Goal: Browse casually: Explore the website without a specific task or goal

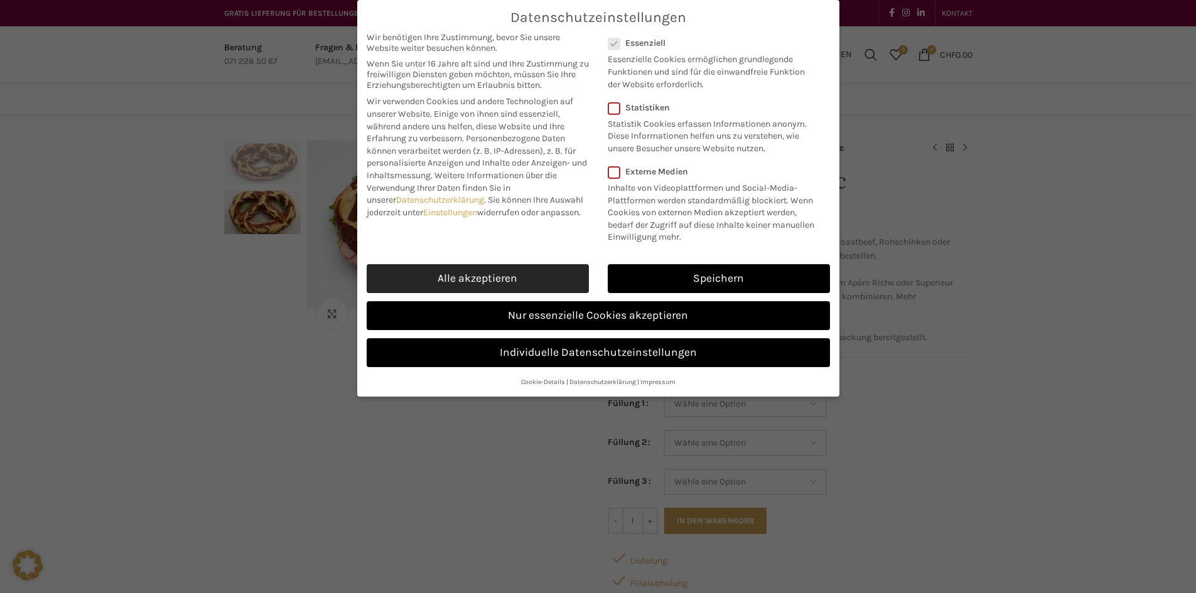
click at [538, 276] on link "Alle akzeptieren" at bounding box center [478, 278] width 222 height 29
checkbox input "true"
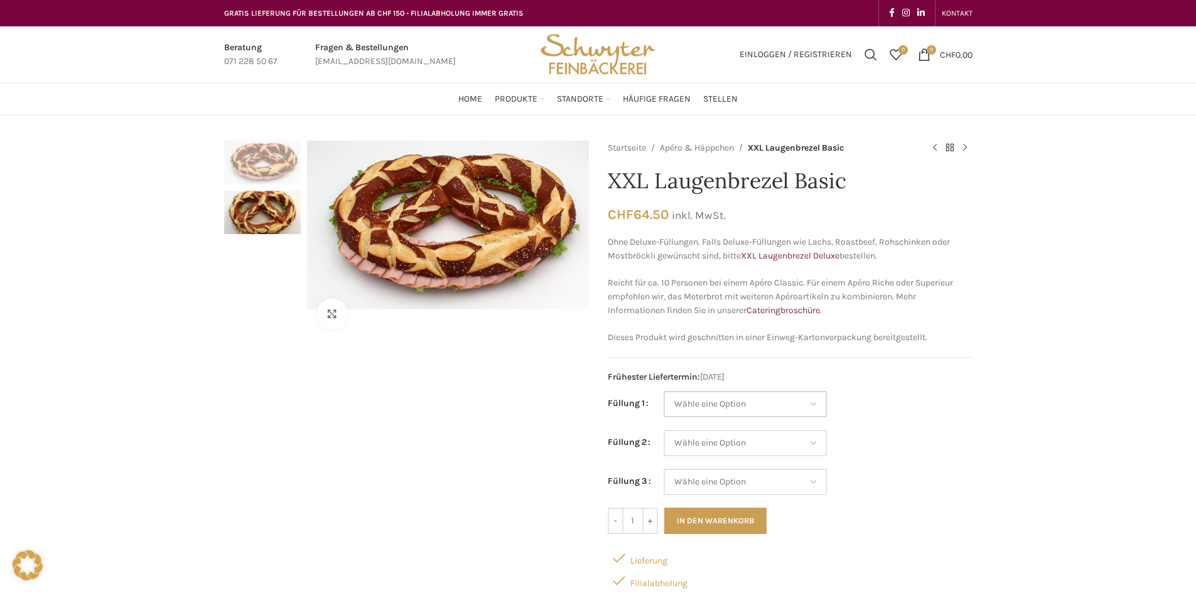
click at [745, 400] on select "Wähle eine Option Salami Schinken Fleischkäse Trutenschinken Appenzellerkäse Gr…" at bounding box center [745, 404] width 163 height 26
click at [919, 410] on td "Wähle eine Option Salami Schinken Fleischkäse Trutenschinken Appenzellerkäse Gr…" at bounding box center [818, 410] width 309 height 39
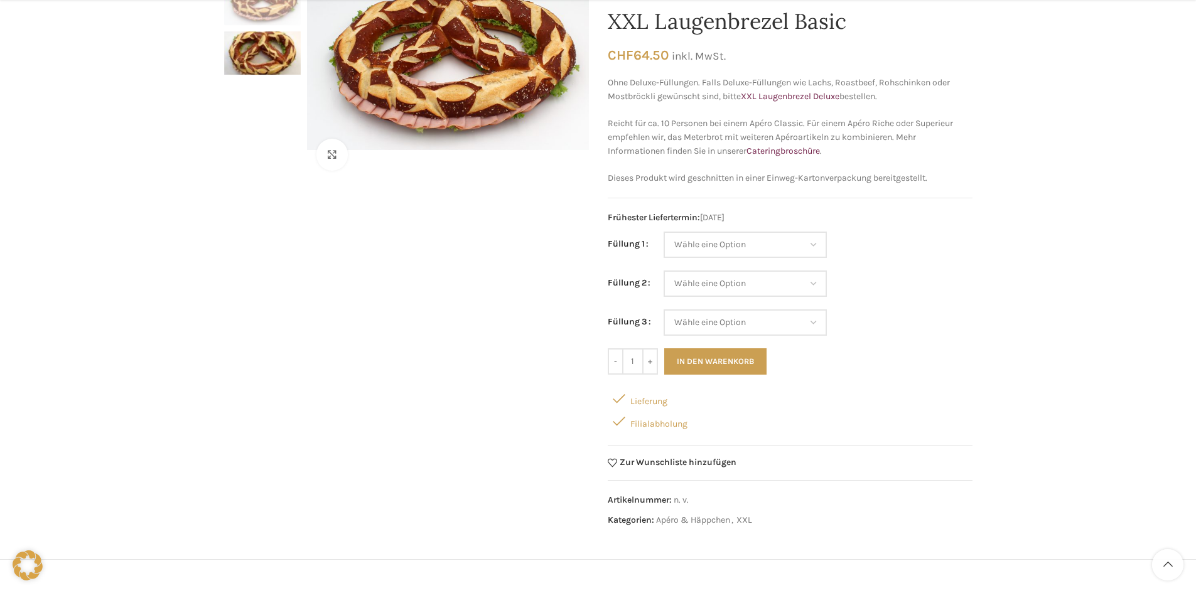
scroll to position [188, 0]
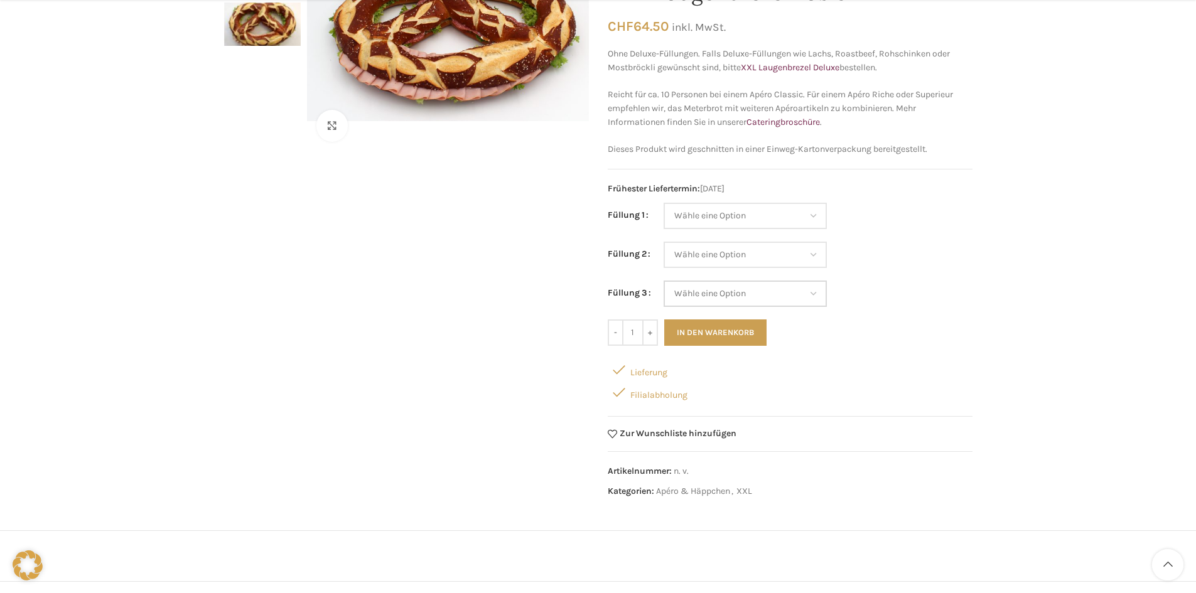
click at [724, 298] on select "Wähle eine Option Salami Schinken Fleischkäse Trutenschinken Appenzellerkäse Gr…" at bounding box center [745, 294] width 163 height 26
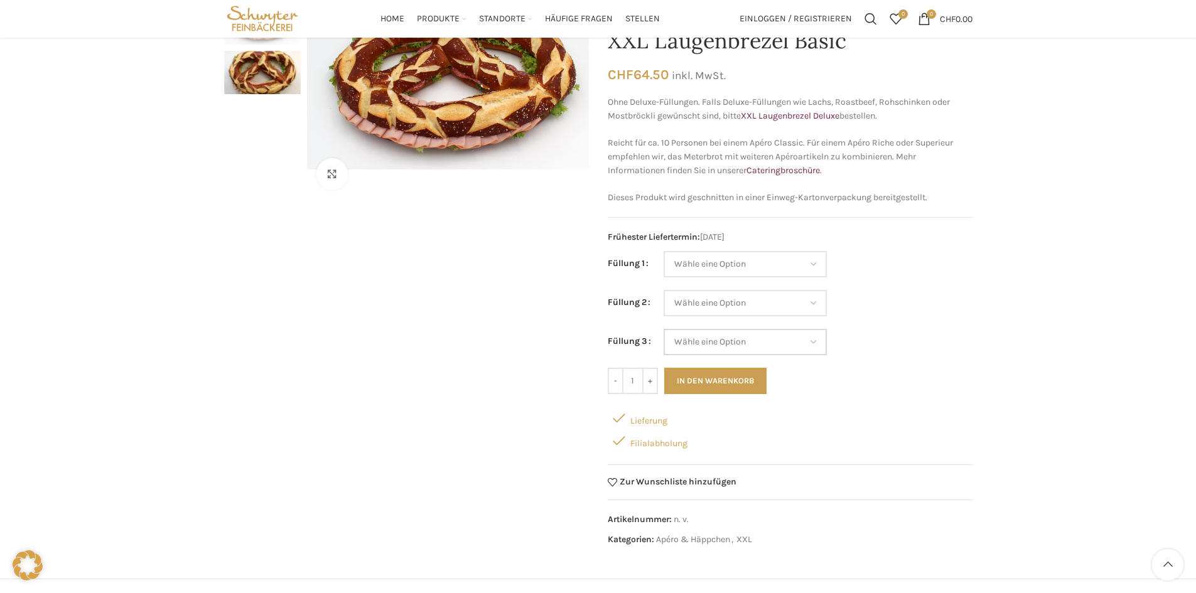
scroll to position [126, 0]
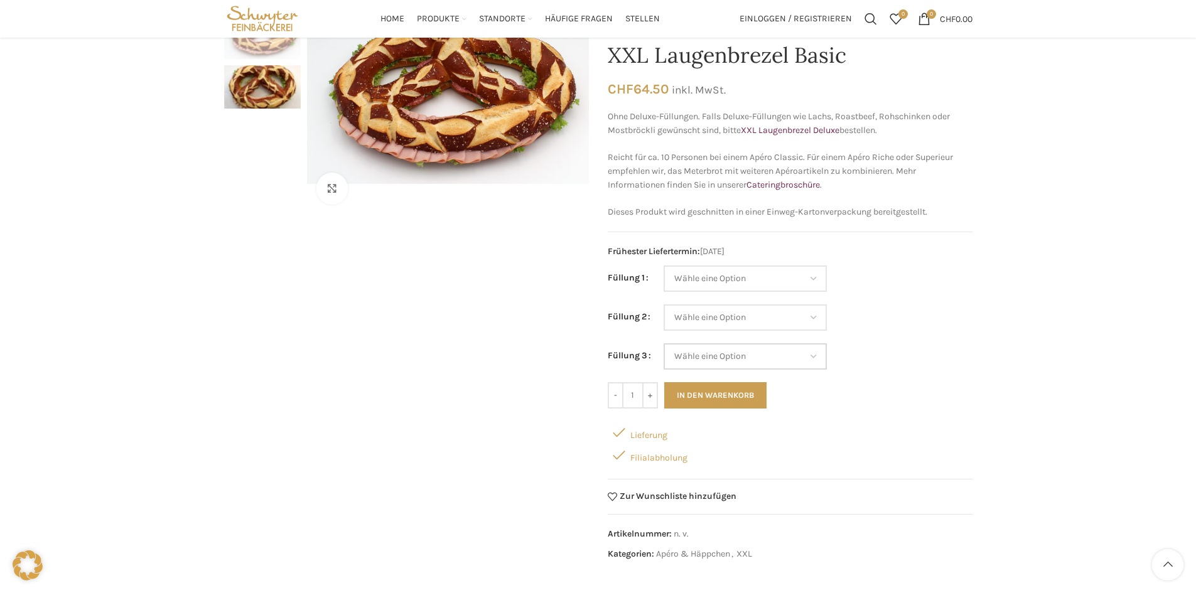
click at [756, 362] on select "Wähle eine Option Salami Schinken Fleischkäse Trutenschinken Appenzellerkäse Gr…" at bounding box center [745, 357] width 163 height 26
click at [906, 303] on td "Wähle eine Option Salami Schinken Fleischkäse Trutenschinken Appenzellerkäse Gr…" at bounding box center [818, 285] width 309 height 39
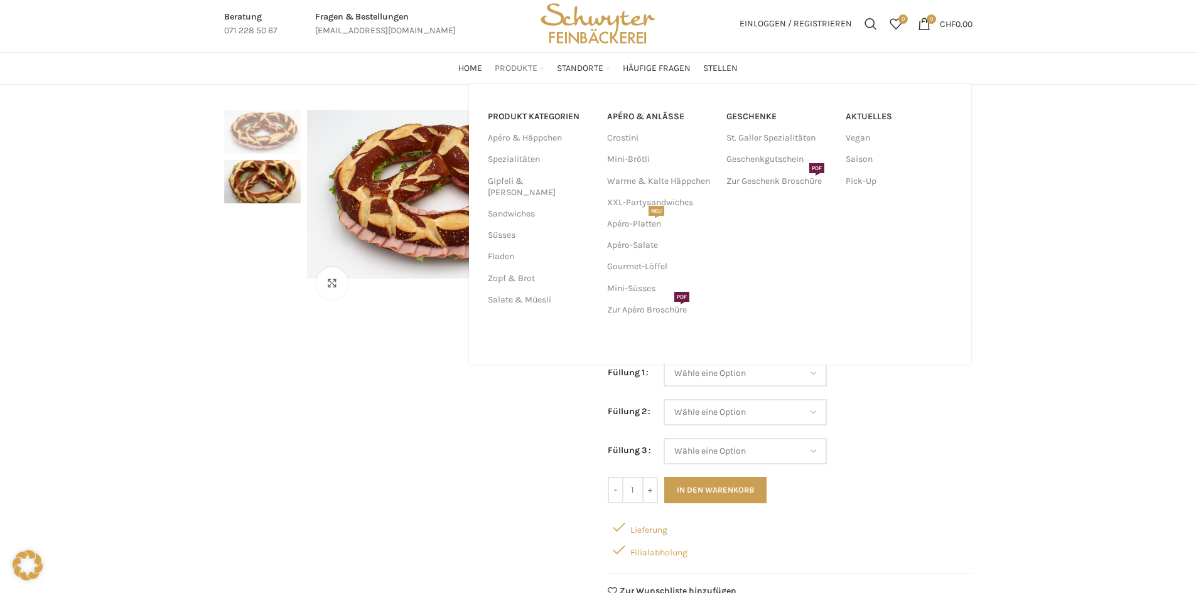
scroll to position [0, 0]
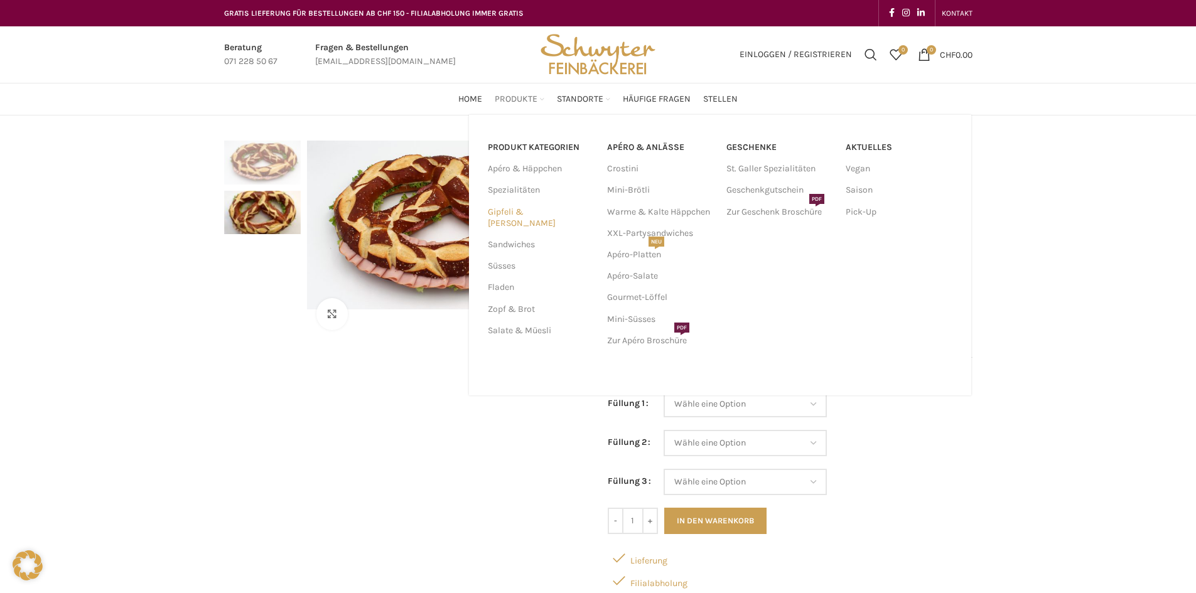
click at [517, 212] on link "Gipfeli & [PERSON_NAME]" at bounding box center [540, 218] width 104 height 33
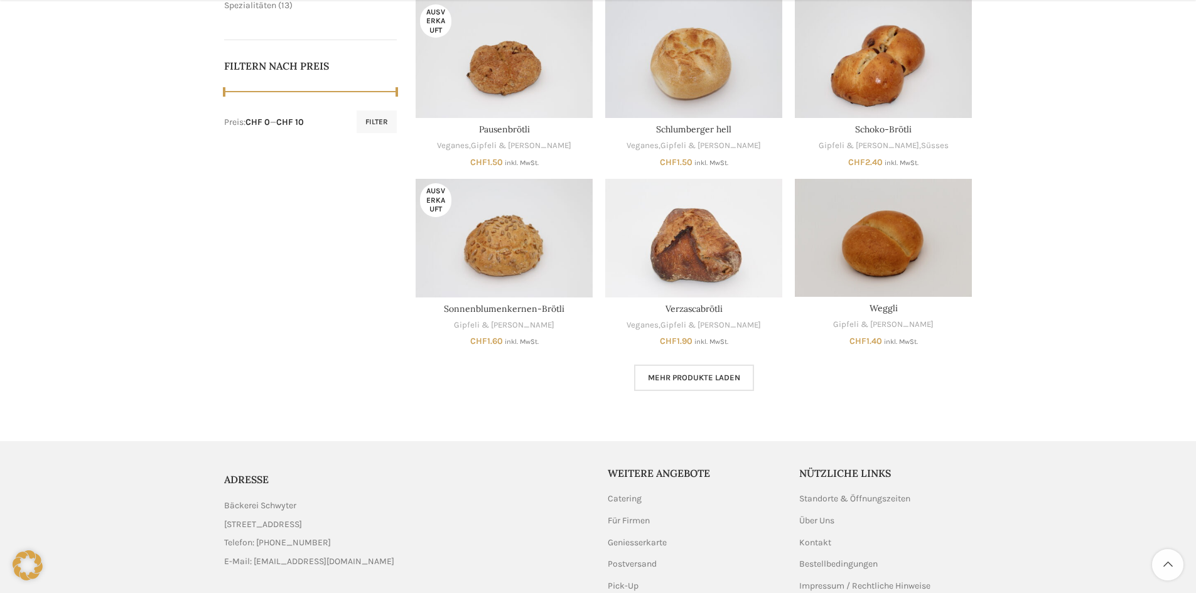
scroll to position [628, 0]
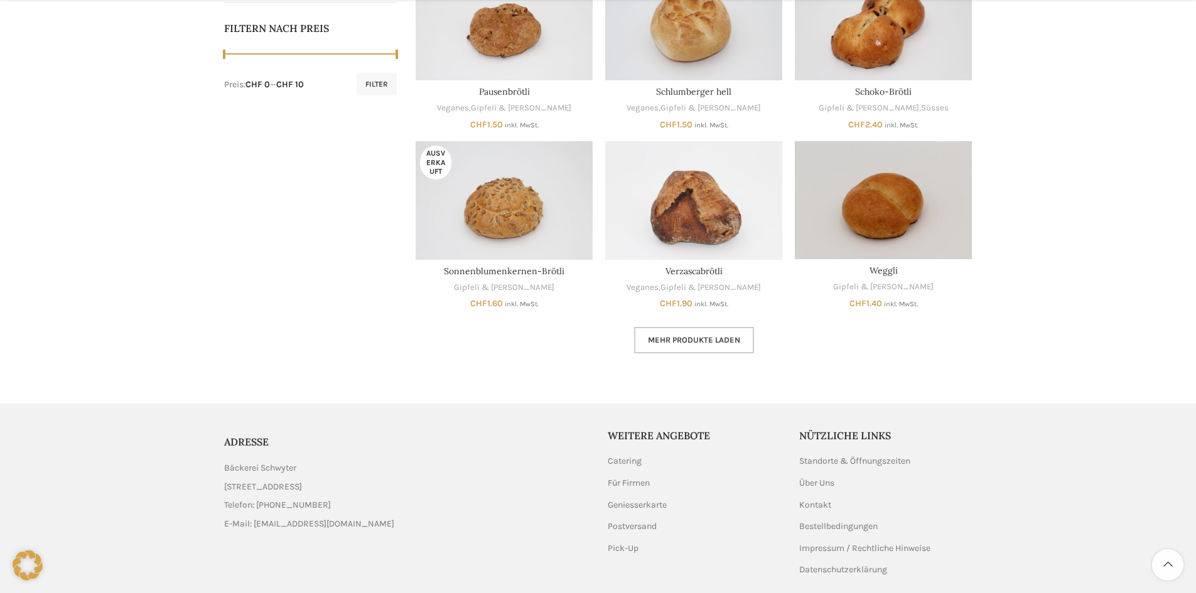
click at [701, 338] on span "Mehr Produkte laden" at bounding box center [694, 340] width 92 height 10
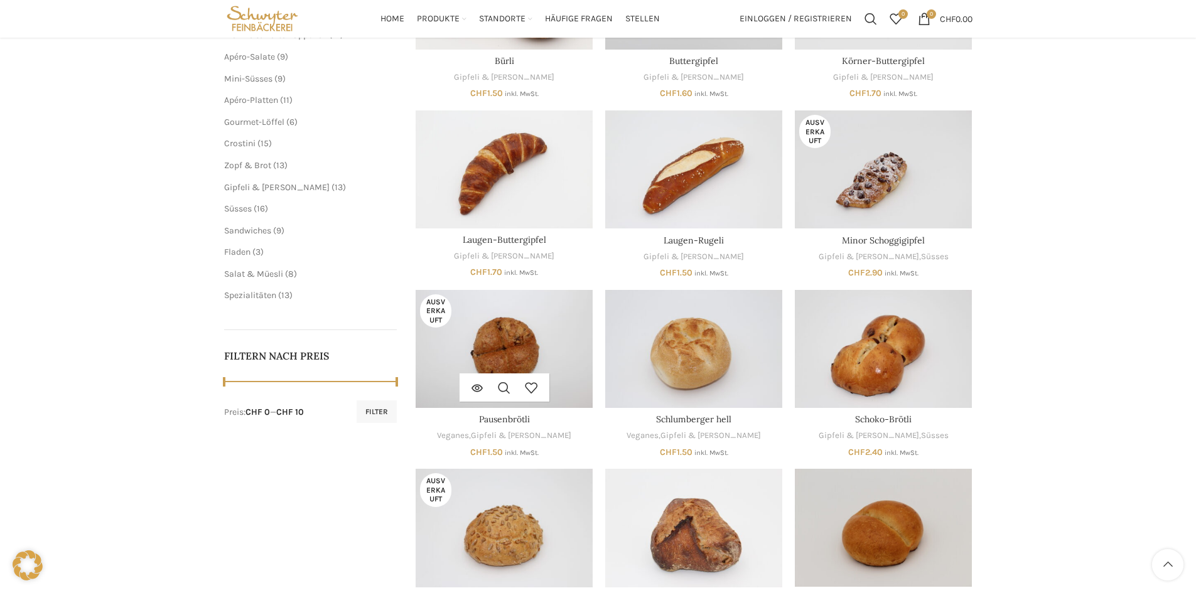
scroll to position [126, 0]
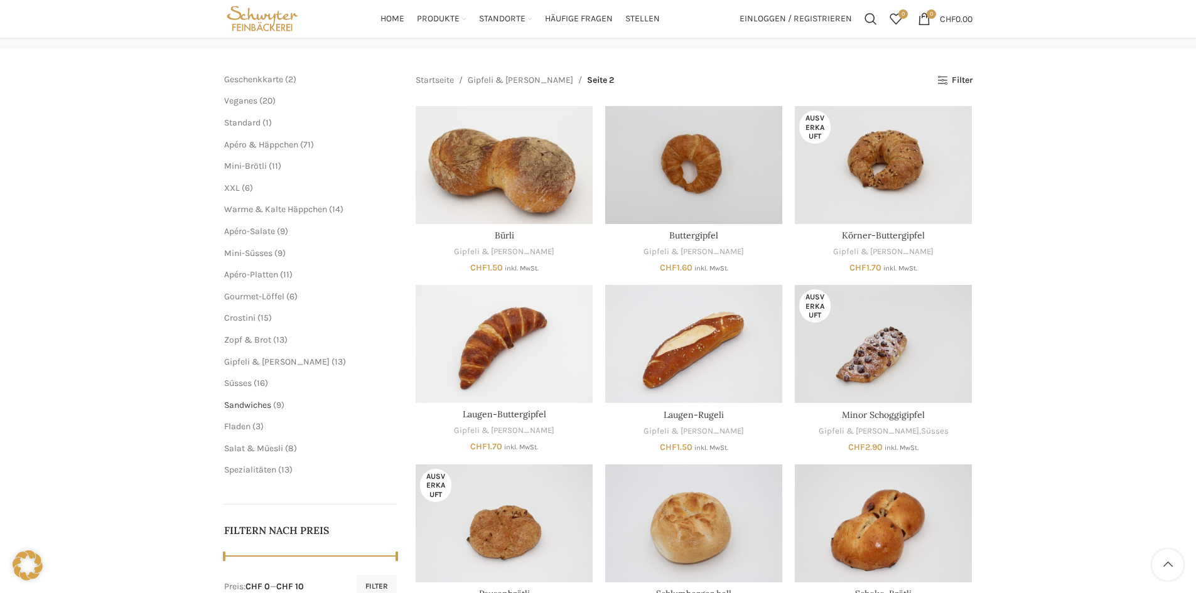
click at [256, 405] on span "Sandwiches" at bounding box center [247, 405] width 47 height 11
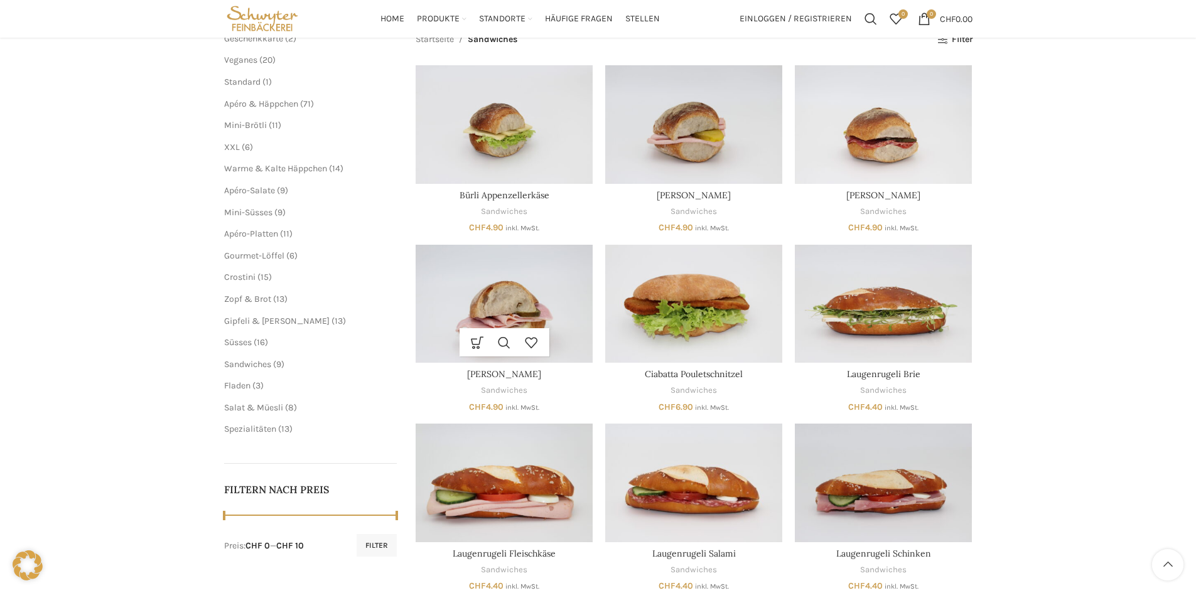
scroll to position [126, 0]
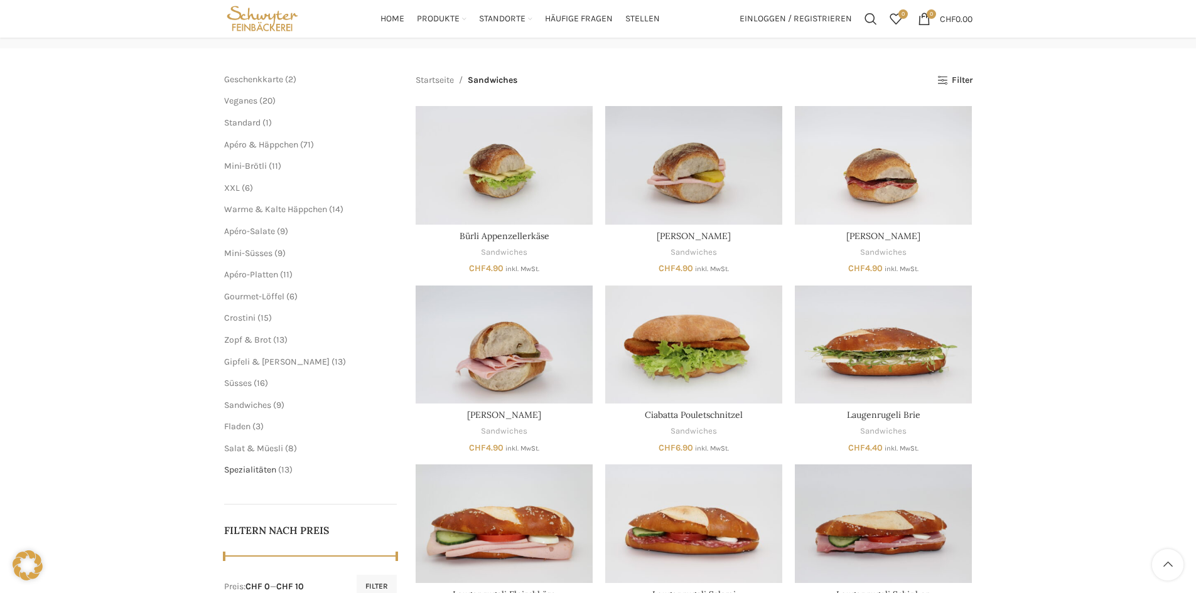
click at [248, 469] on span "Spezialitäten" at bounding box center [250, 470] width 52 height 11
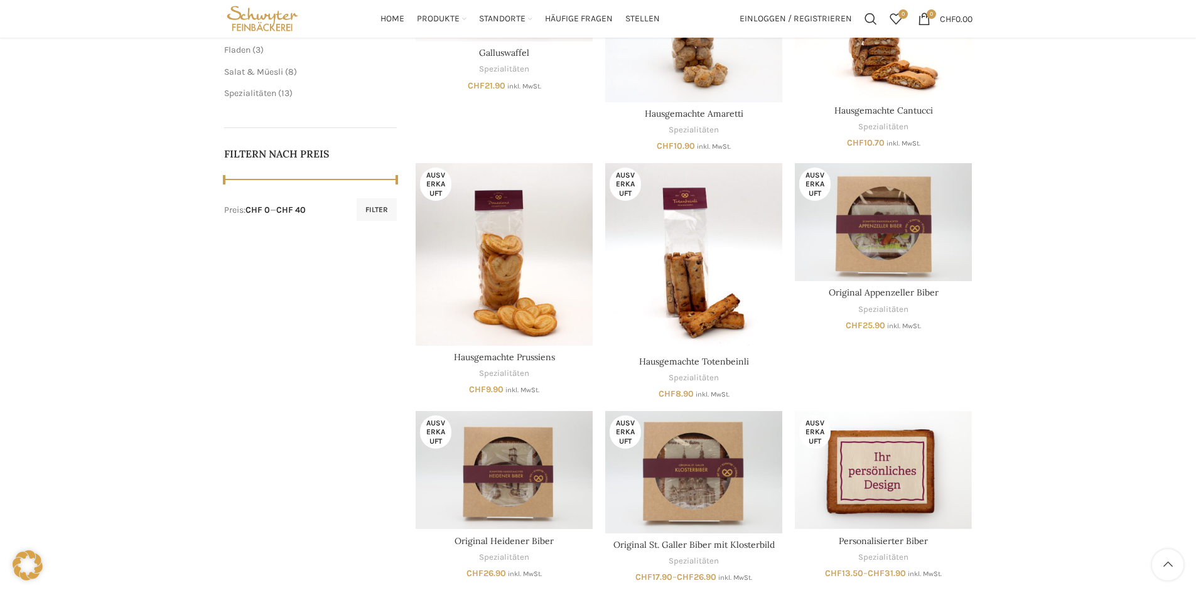
scroll to position [628, 0]
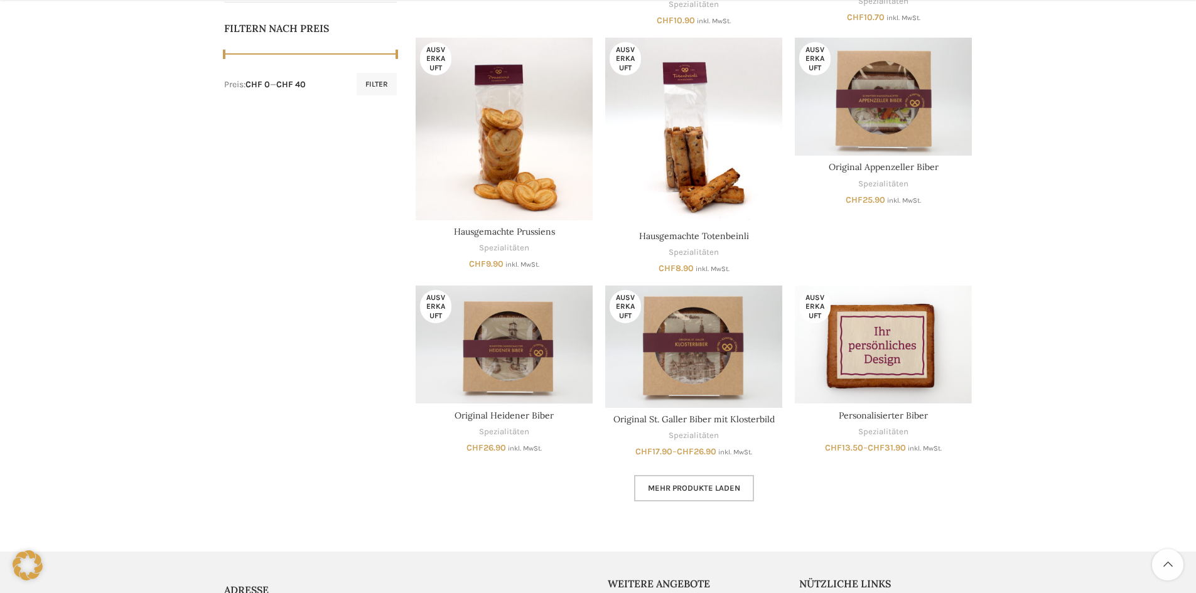
click at [706, 487] on span "Mehr Produkte laden" at bounding box center [694, 489] width 92 height 10
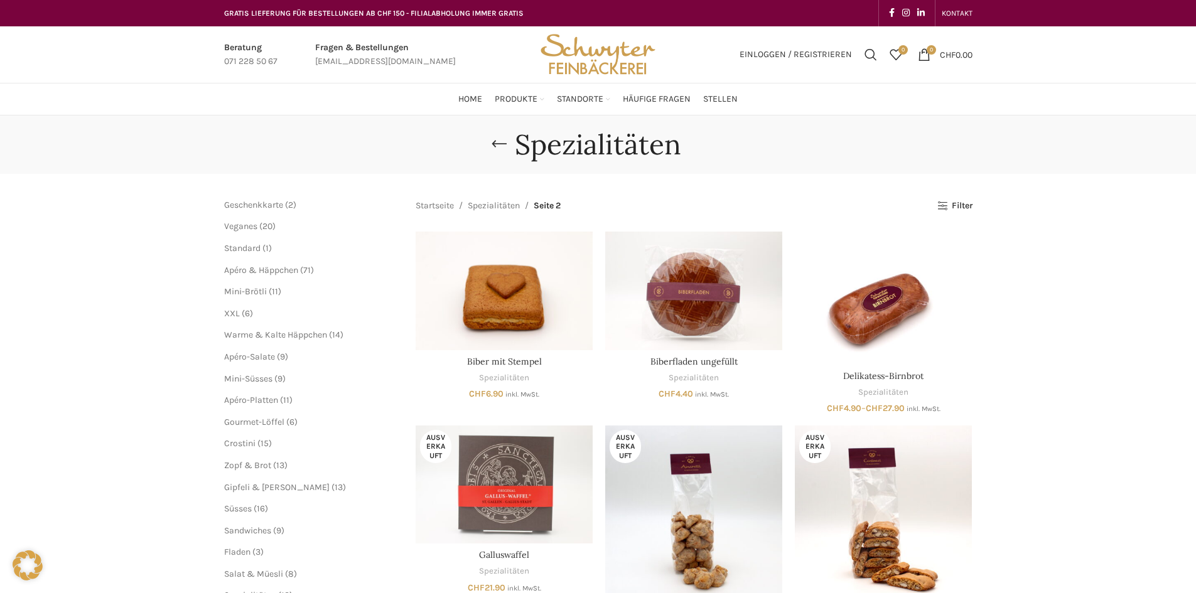
scroll to position [63, 0]
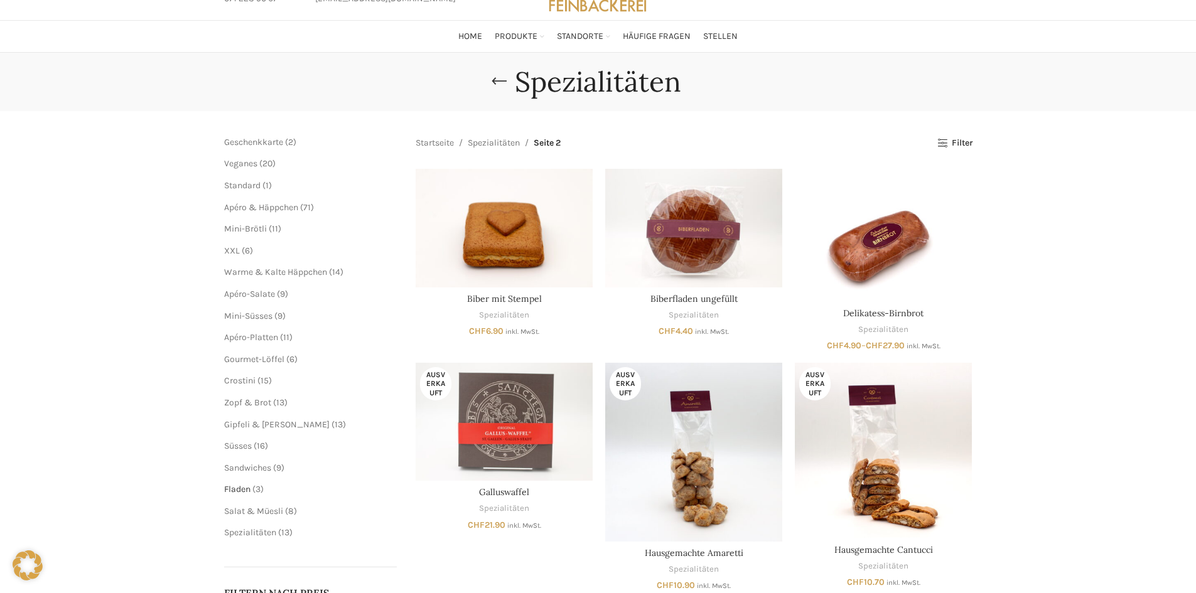
click at [237, 490] on span "Fladen" at bounding box center [237, 489] width 26 height 11
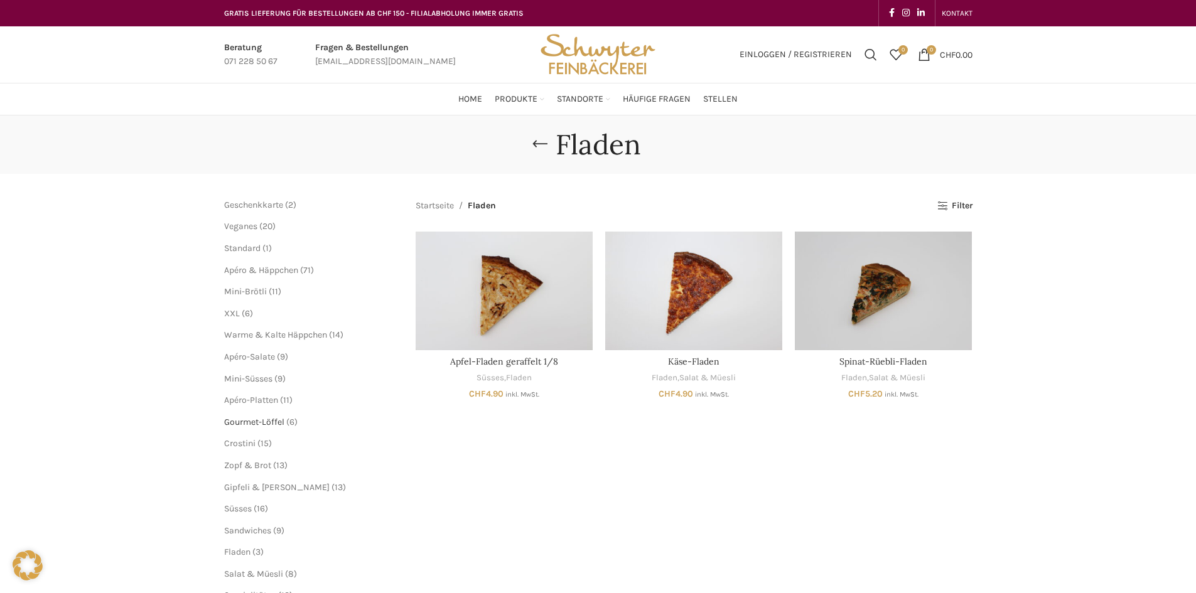
click at [252, 421] on span "Gourmet-Löffel" at bounding box center [254, 422] width 60 height 11
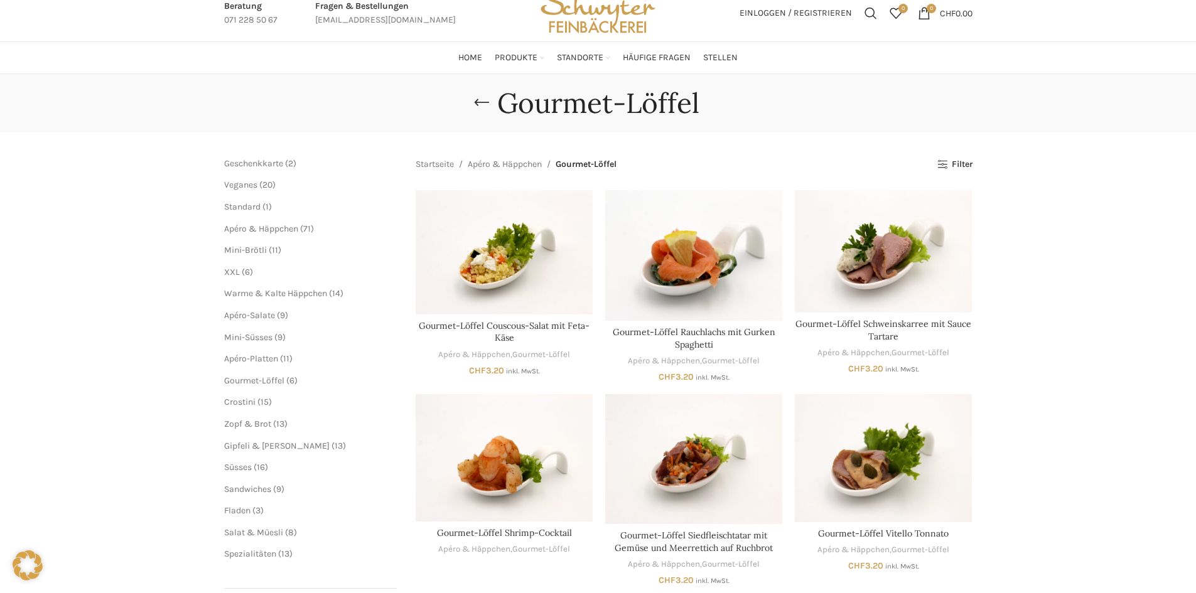
scroll to position [63, 0]
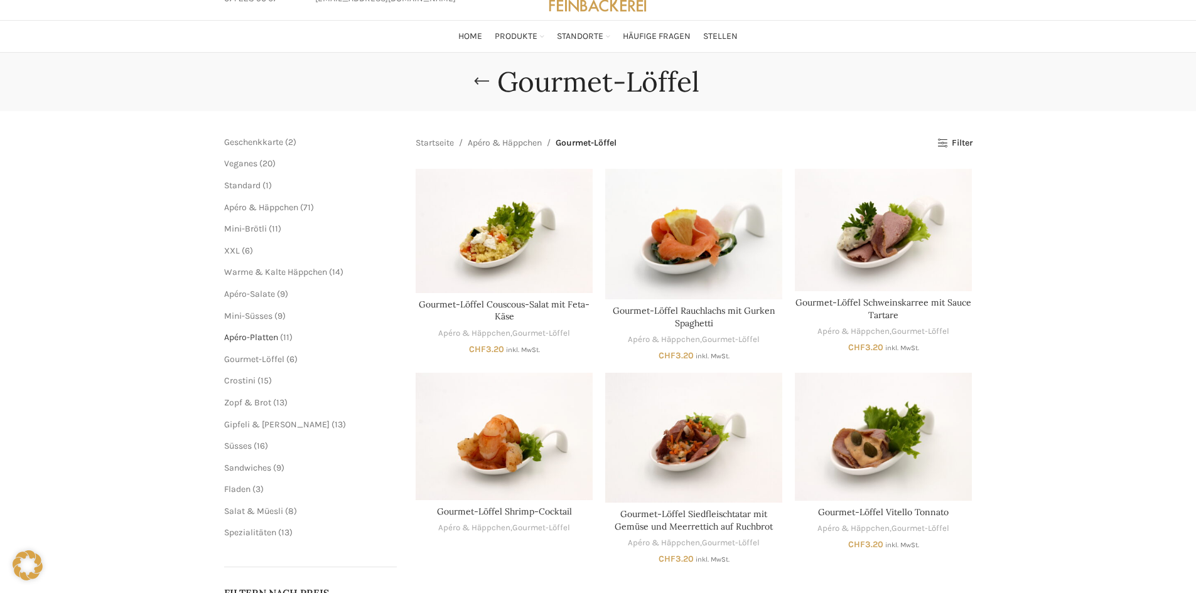
click at [262, 333] on span "Apéro-Platten" at bounding box center [251, 337] width 54 height 11
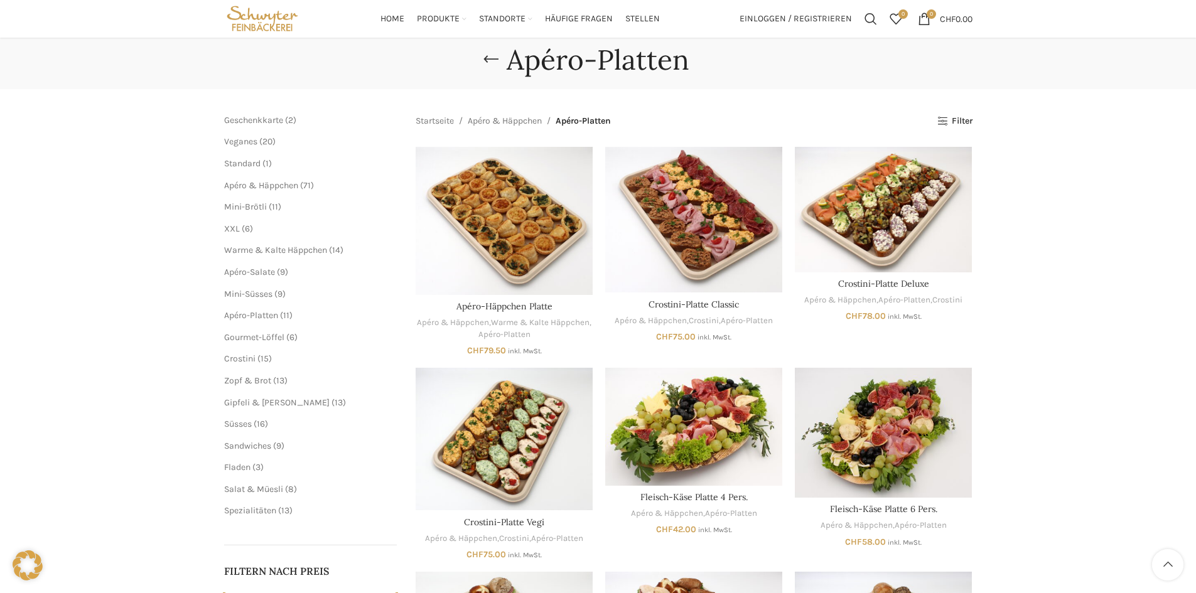
scroll to position [63, 0]
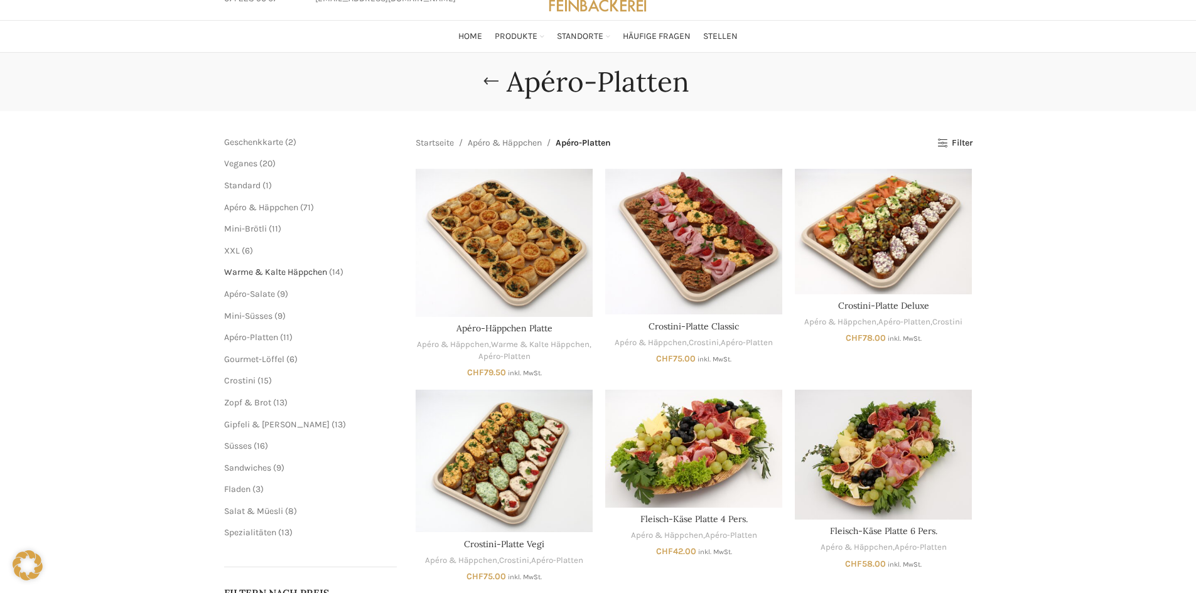
click at [264, 276] on span "Warme & Kalte Häppchen" at bounding box center [275, 272] width 103 height 11
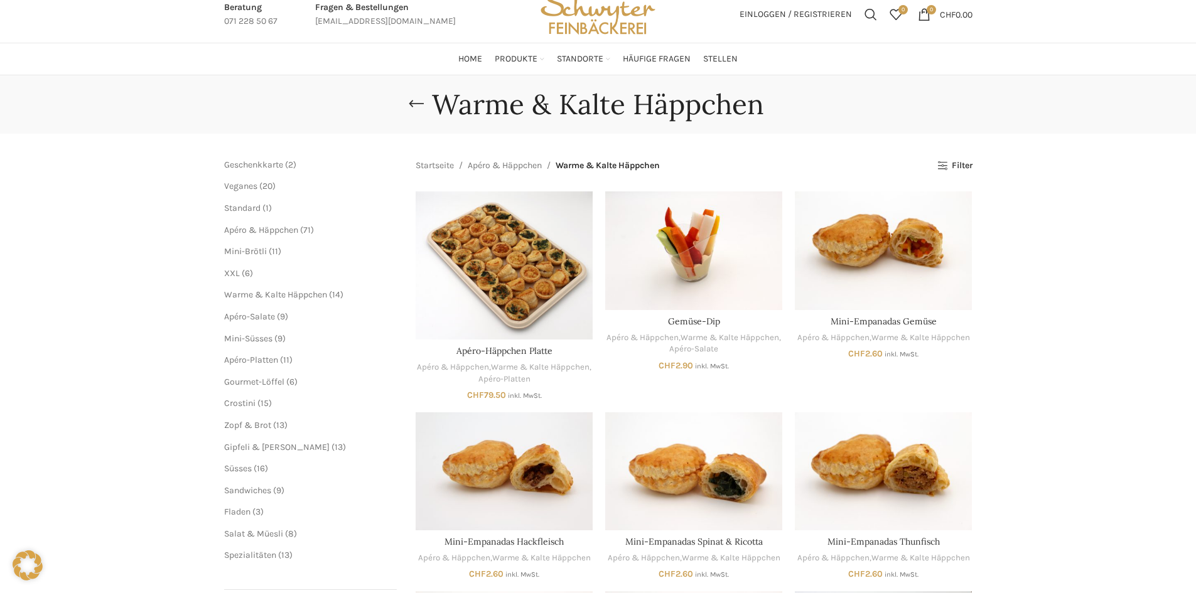
scroll to position [63, 0]
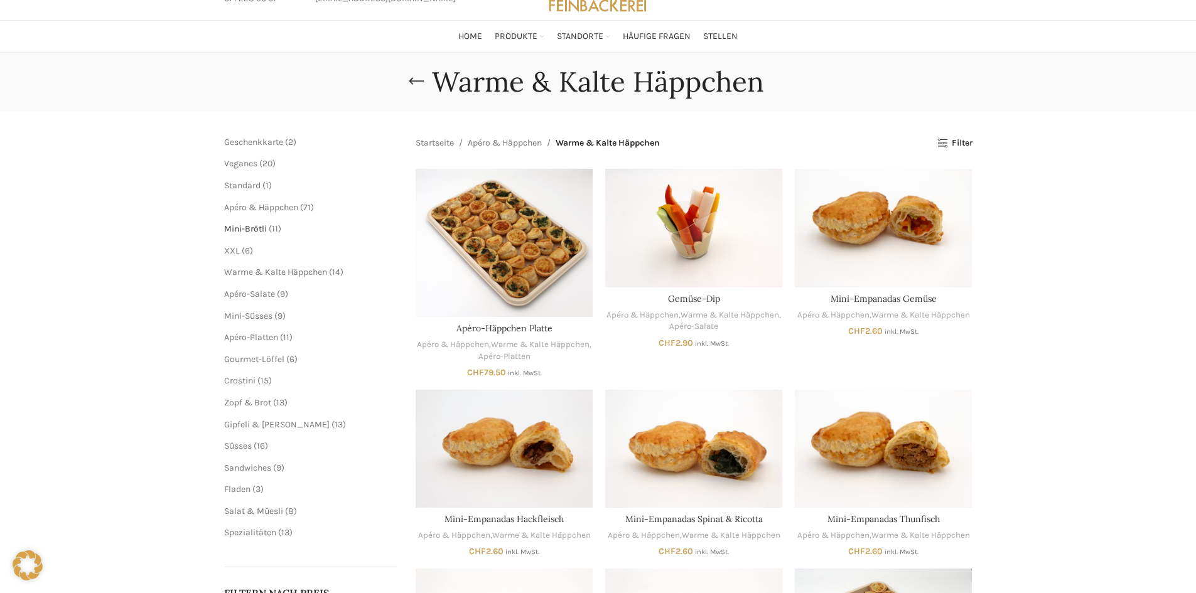
click at [262, 227] on span "Mini-Brötli" at bounding box center [245, 229] width 43 height 11
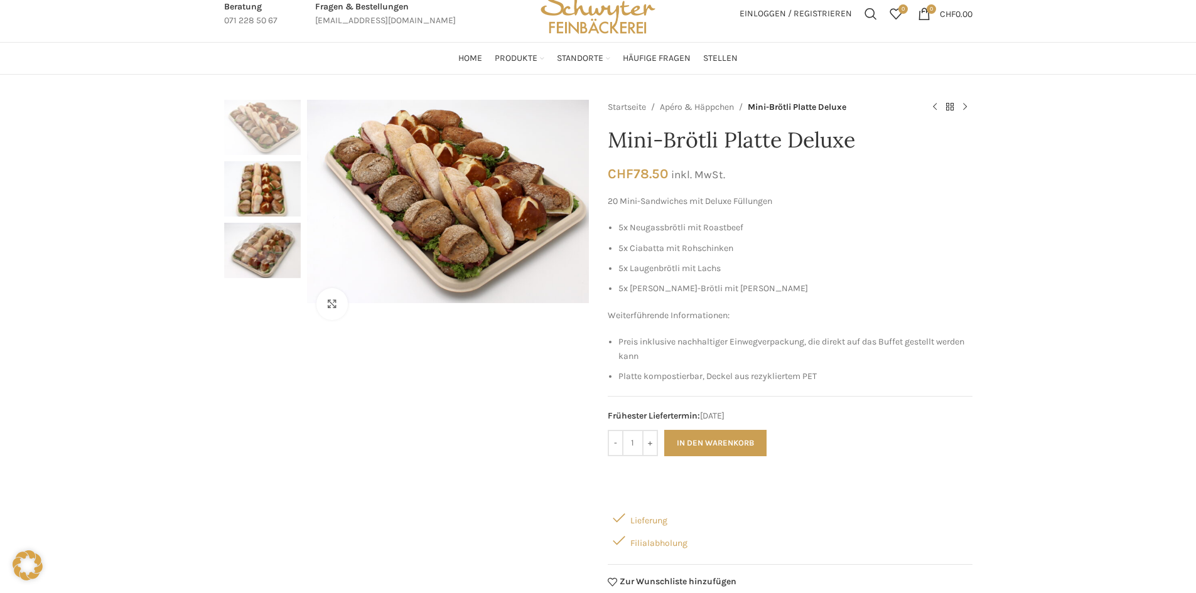
scroll to position [63, 0]
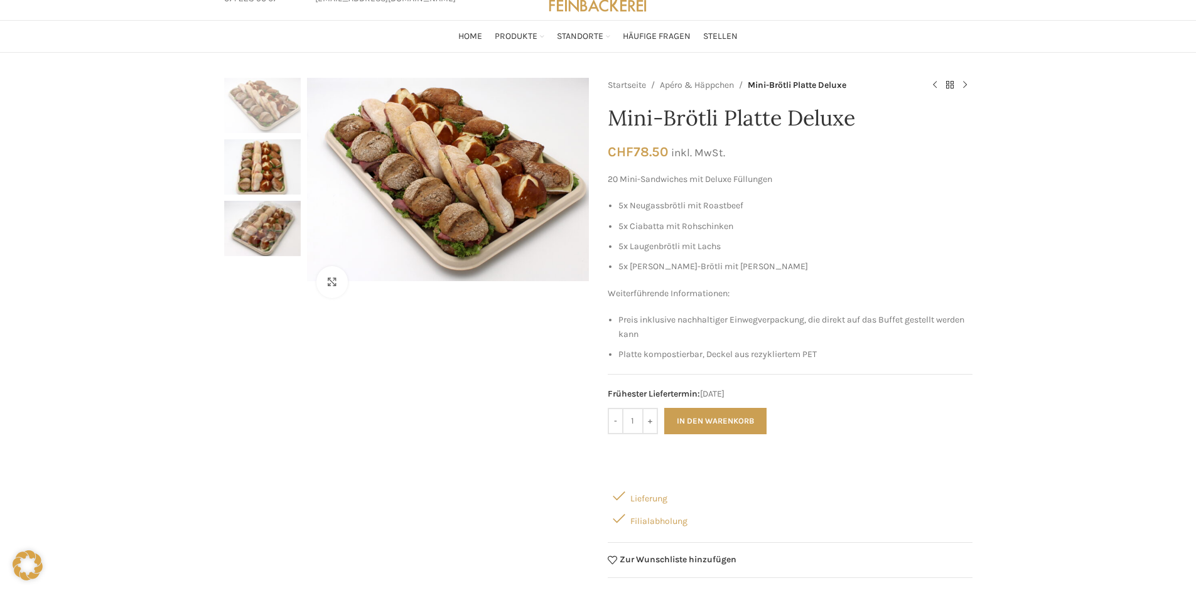
click at [266, 158] on img "2 / 3" at bounding box center [262, 166] width 77 height 55
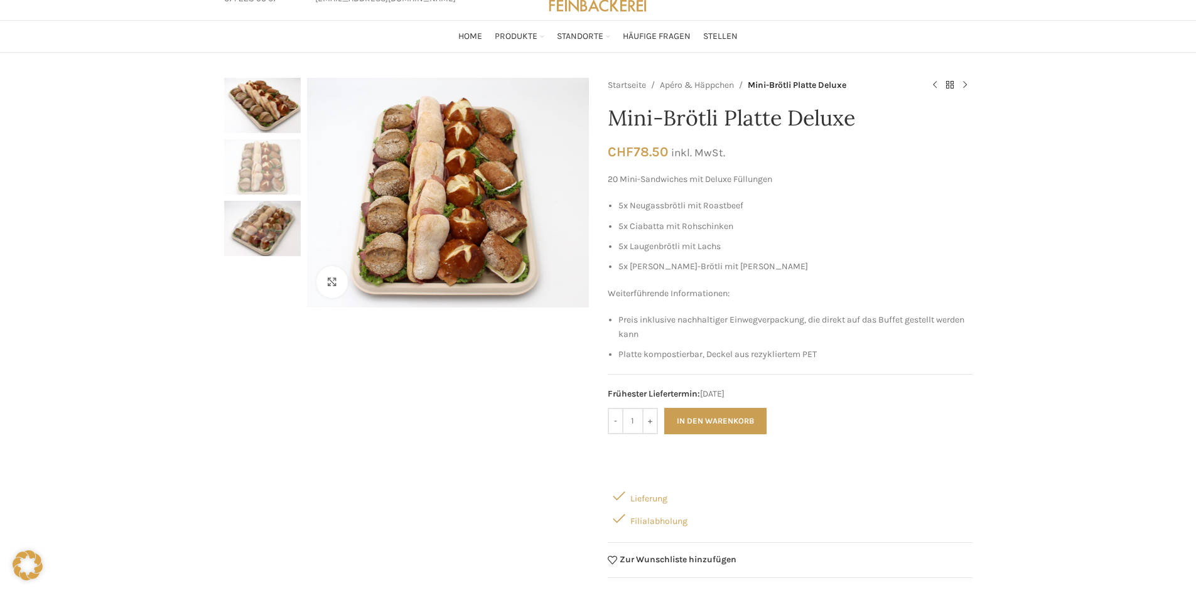
click at [261, 224] on img "3 / 3" at bounding box center [262, 228] width 77 height 55
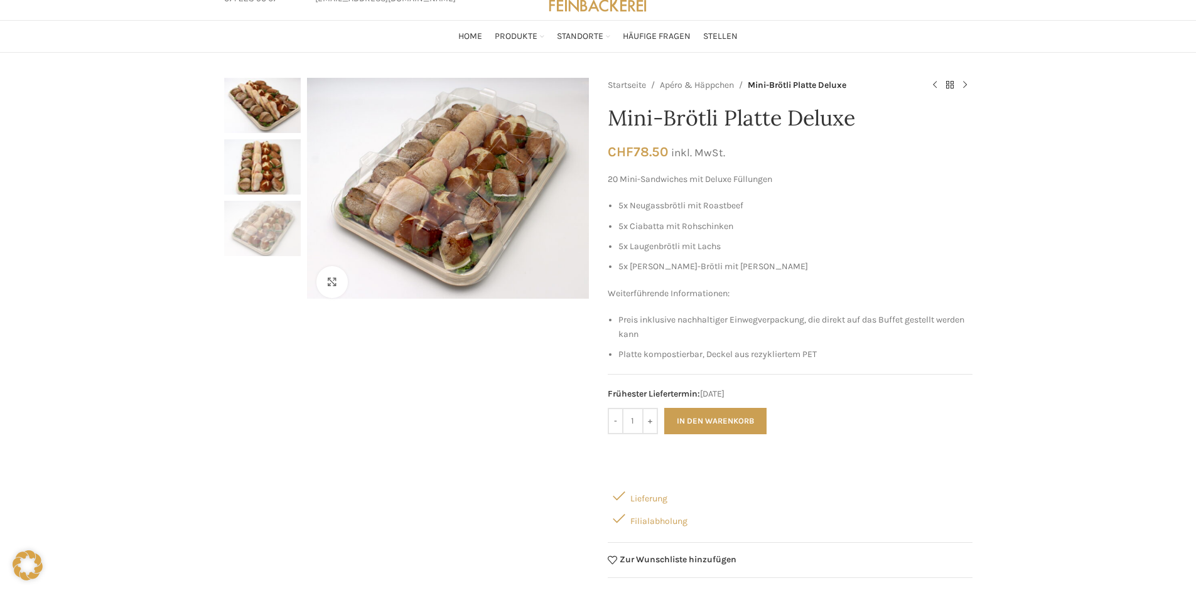
scroll to position [0, 0]
